Goal: Task Accomplishment & Management: Use online tool/utility

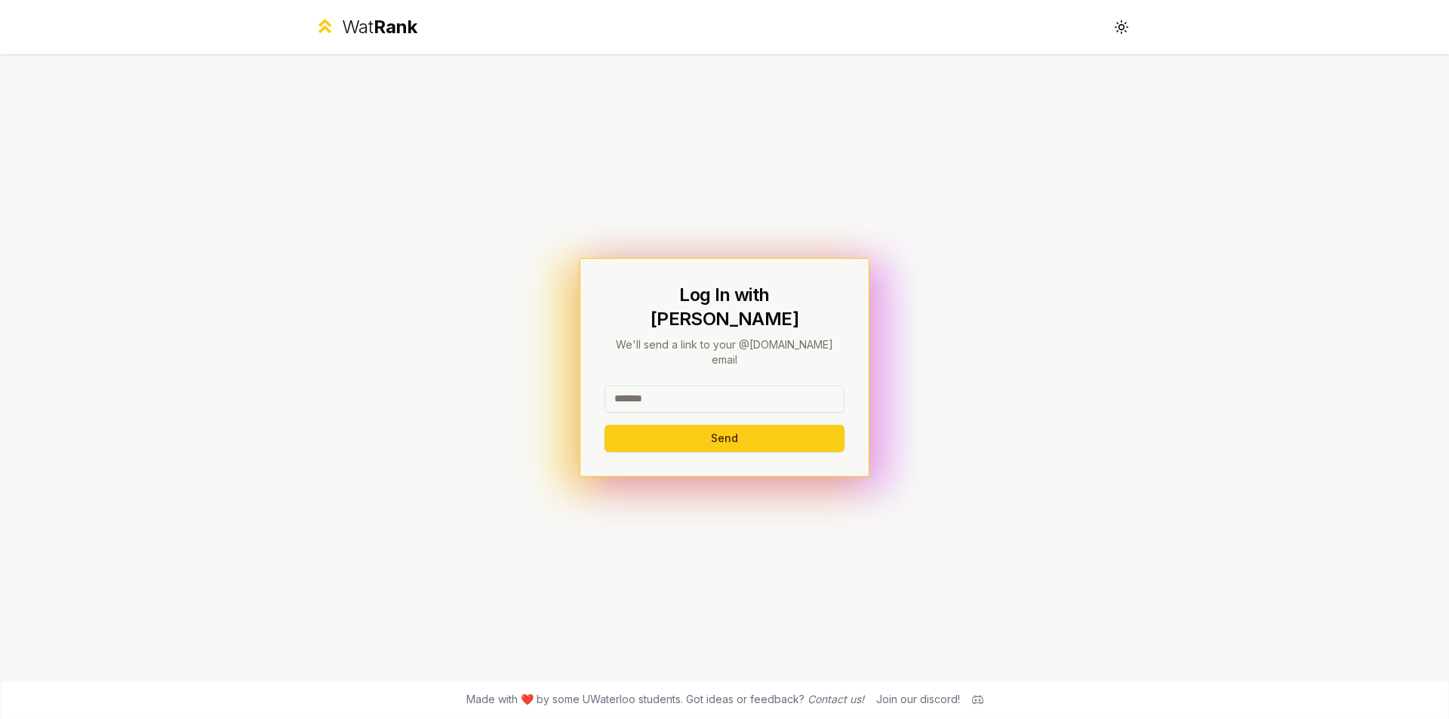
click at [692, 386] on input at bounding box center [724, 399] width 240 height 27
type input "********"
click at [604, 425] on button "Send" at bounding box center [724, 438] width 240 height 27
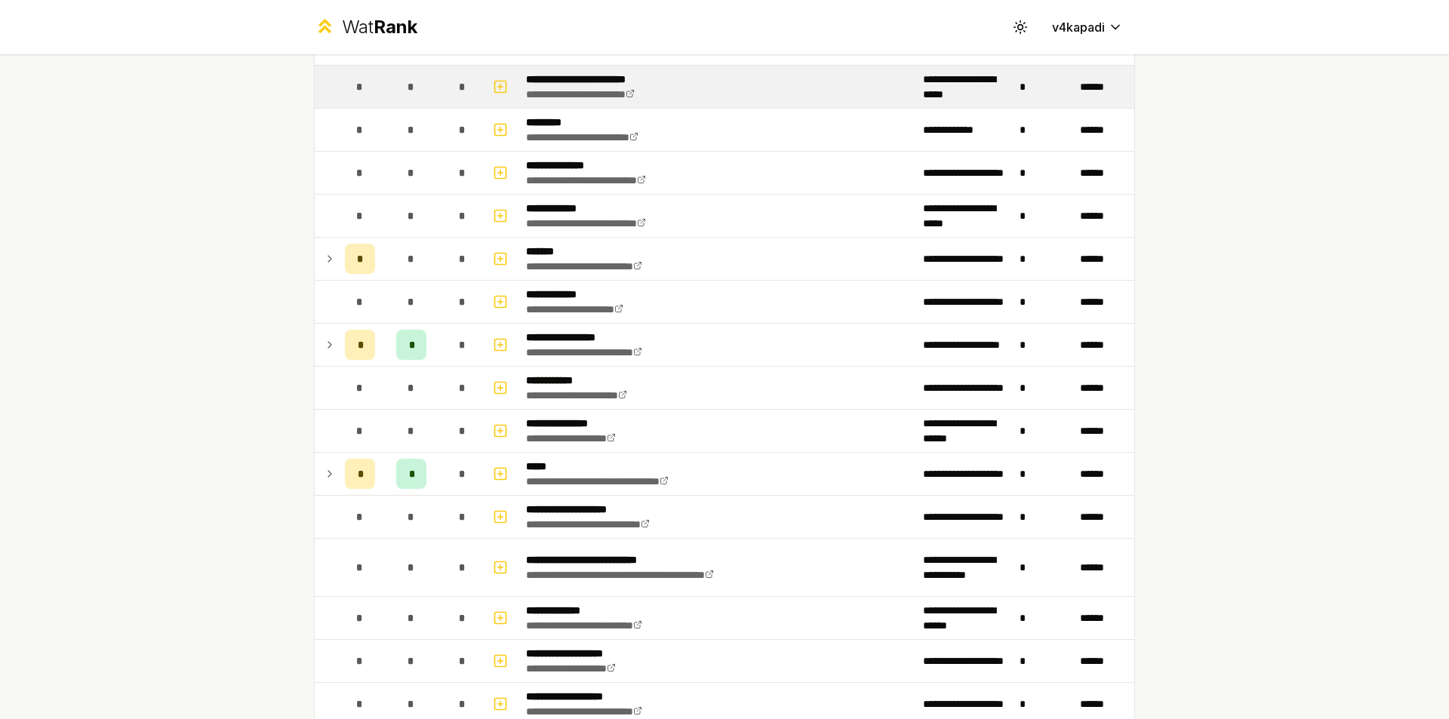
scroll to position [226, 0]
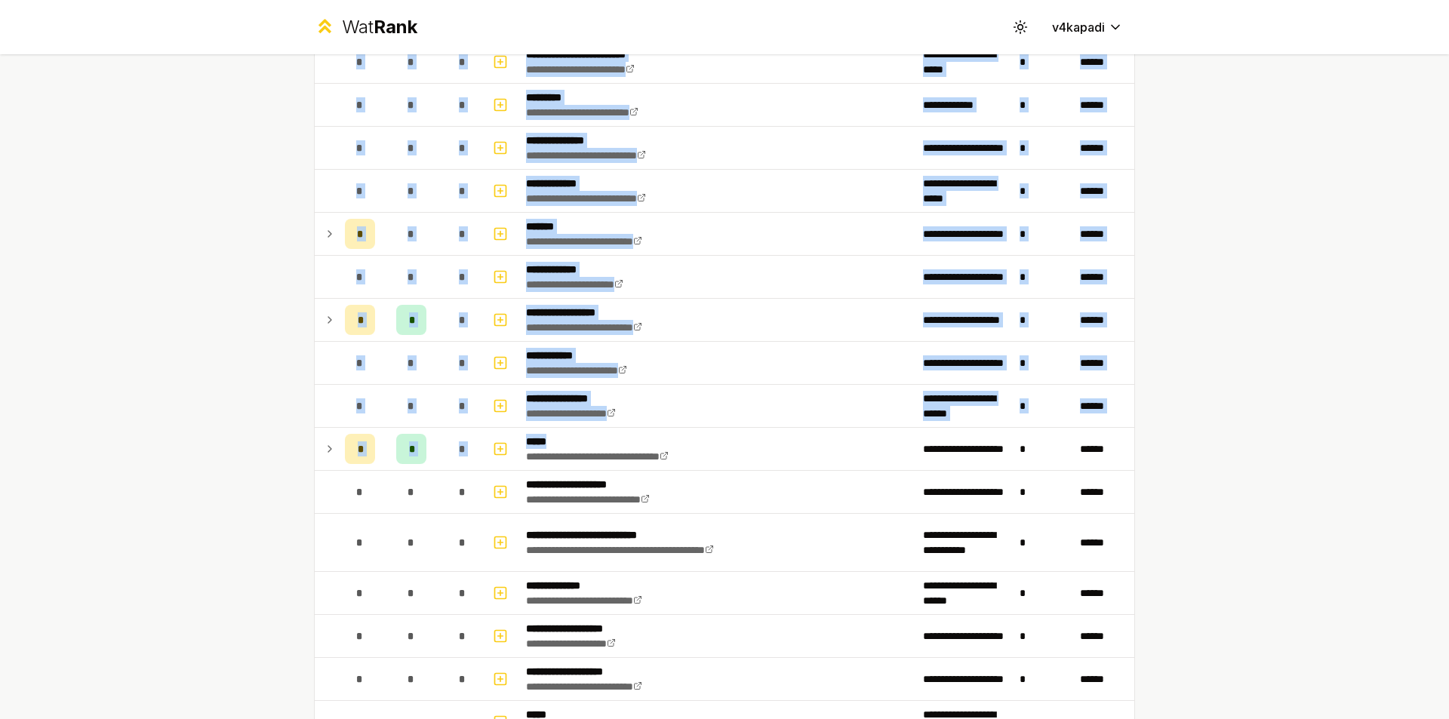
drag, startPoint x: 739, startPoint y: 446, endPoint x: 300, endPoint y: 448, distance: 439.2
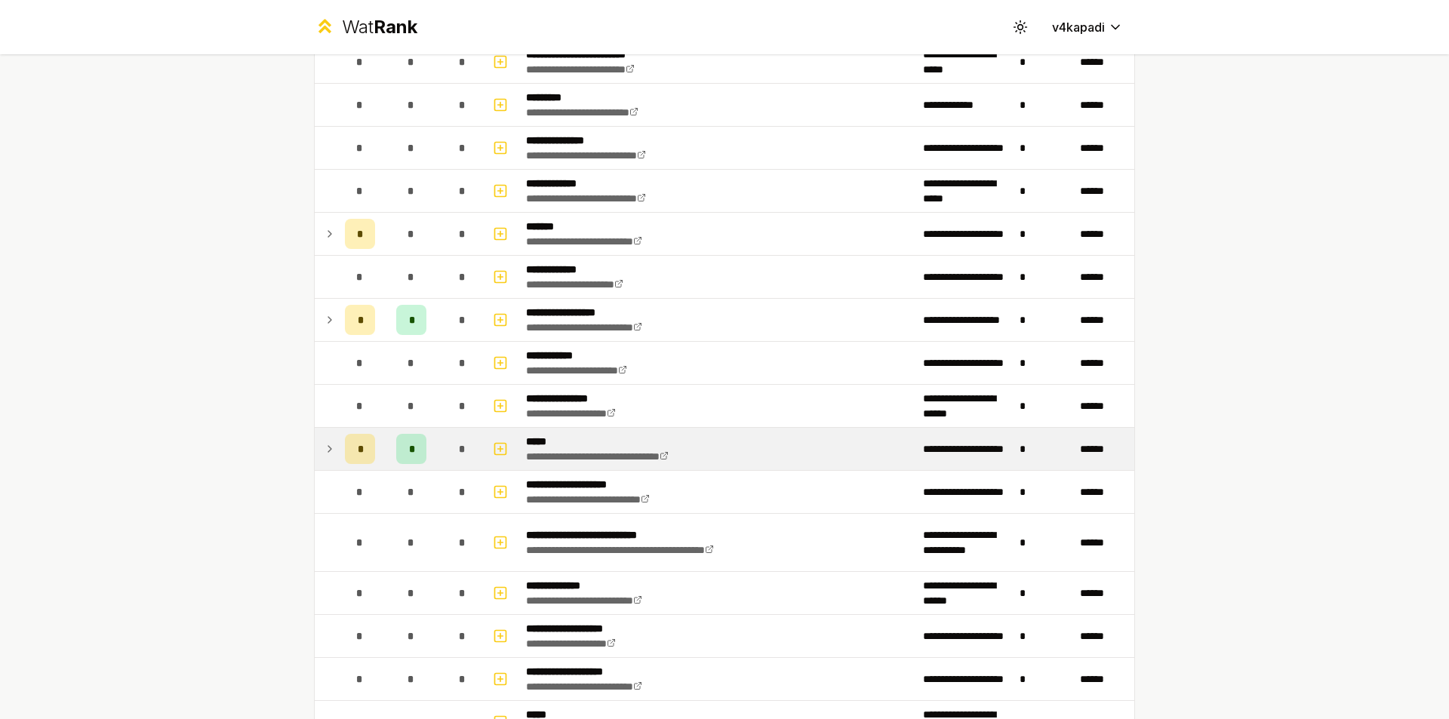
click at [324, 447] on icon at bounding box center [330, 449] width 12 height 18
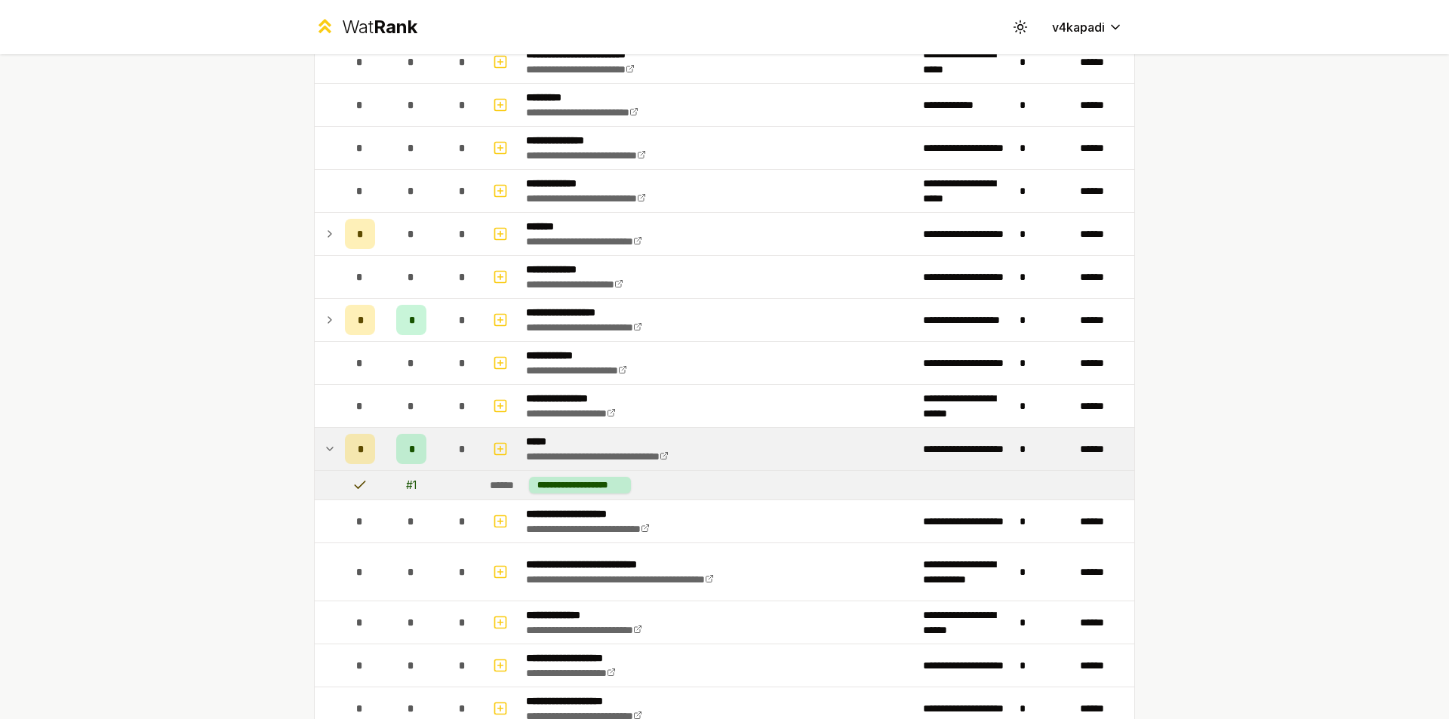
click at [324, 447] on icon at bounding box center [330, 449] width 12 height 18
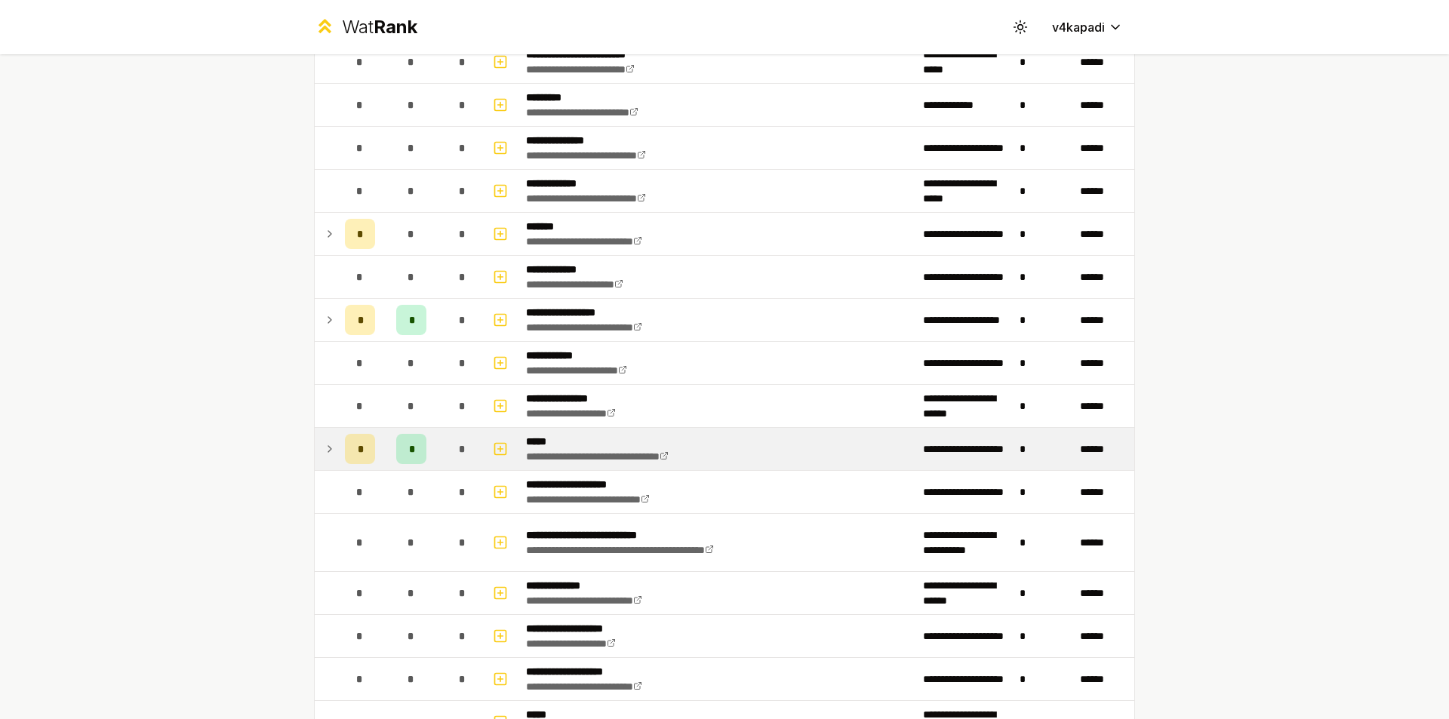
click at [324, 447] on icon at bounding box center [330, 449] width 12 height 18
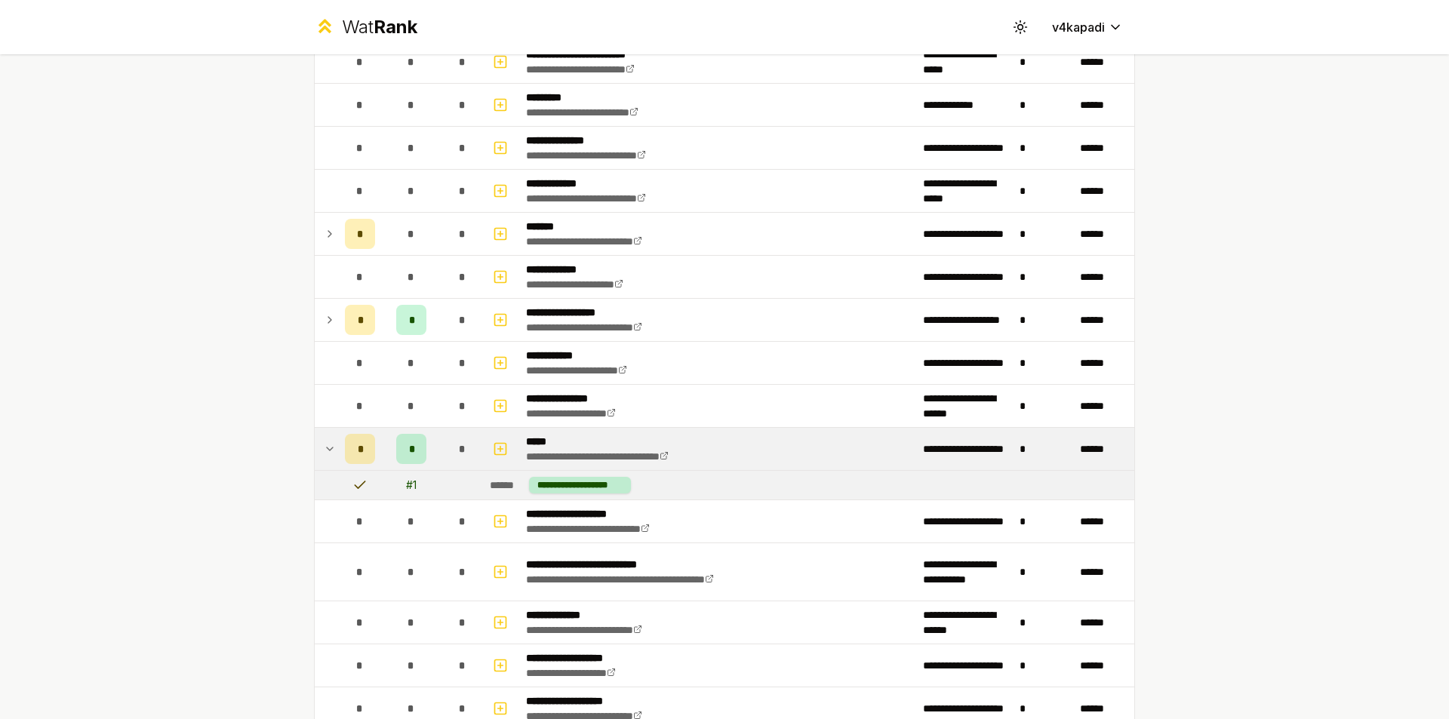
click at [324, 447] on icon at bounding box center [330, 449] width 12 height 18
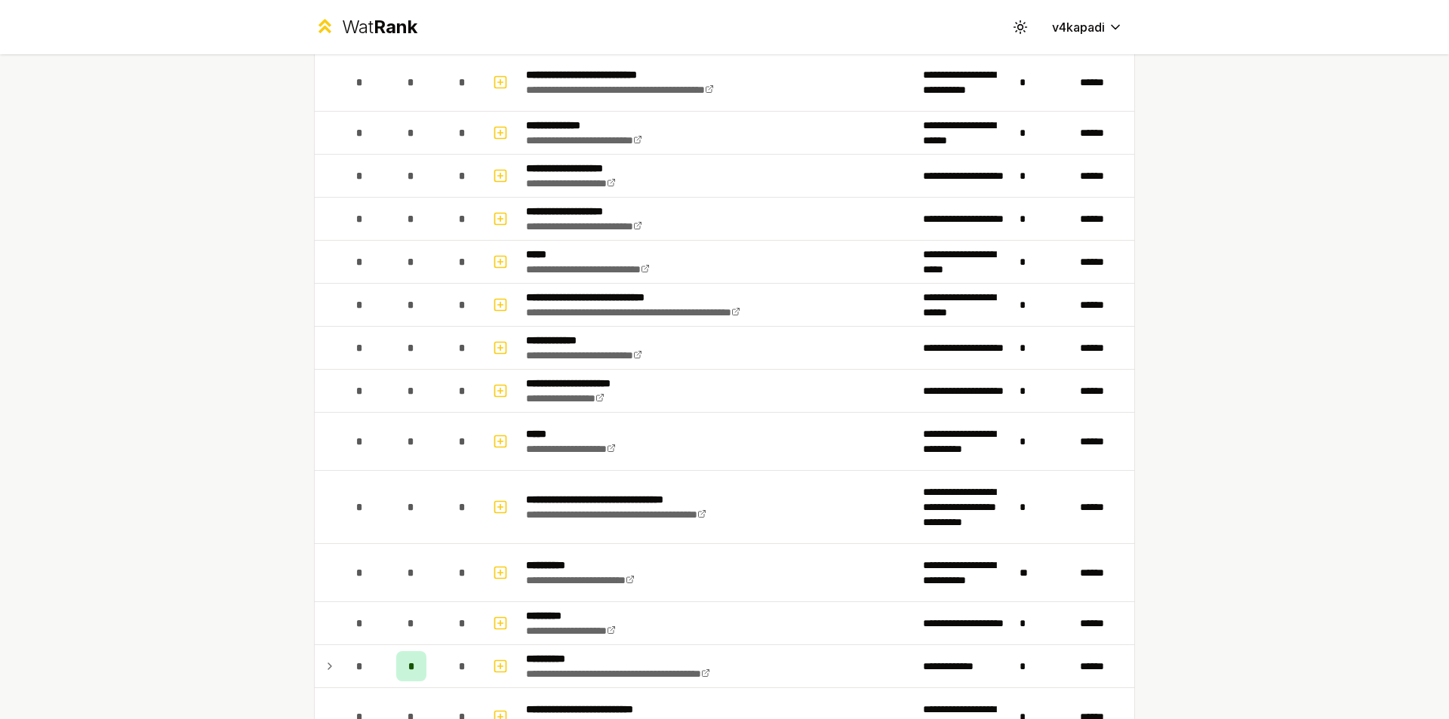
scroll to position [0, 0]
